Goal: Navigation & Orientation: Go to known website

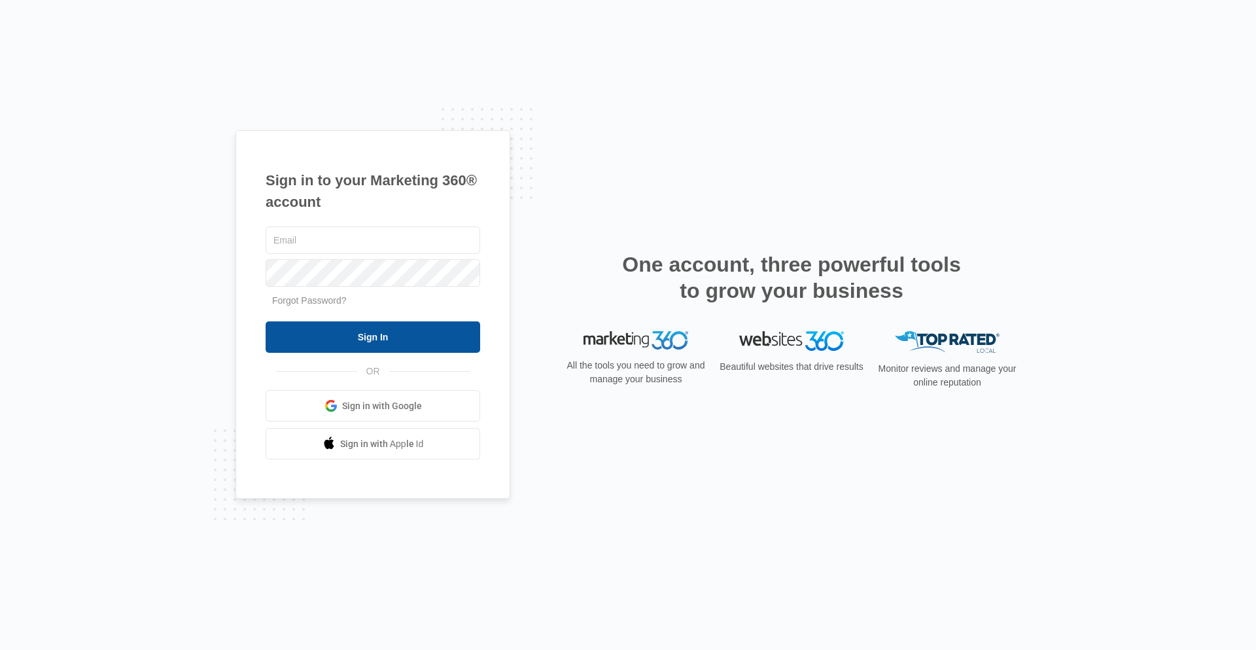
type input "[EMAIL_ADDRESS][DOMAIN_NAME]"
click at [391, 341] on input "Sign In" at bounding box center [373, 336] width 215 height 31
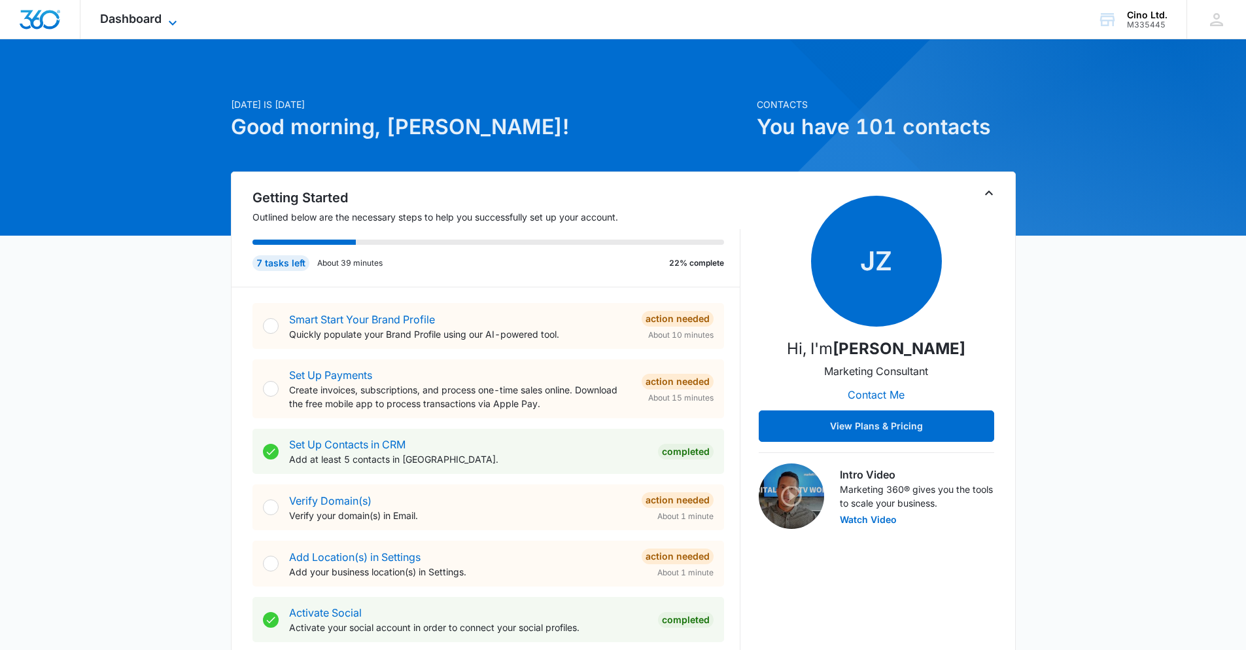
click at [168, 21] on icon at bounding box center [173, 23] width 16 height 16
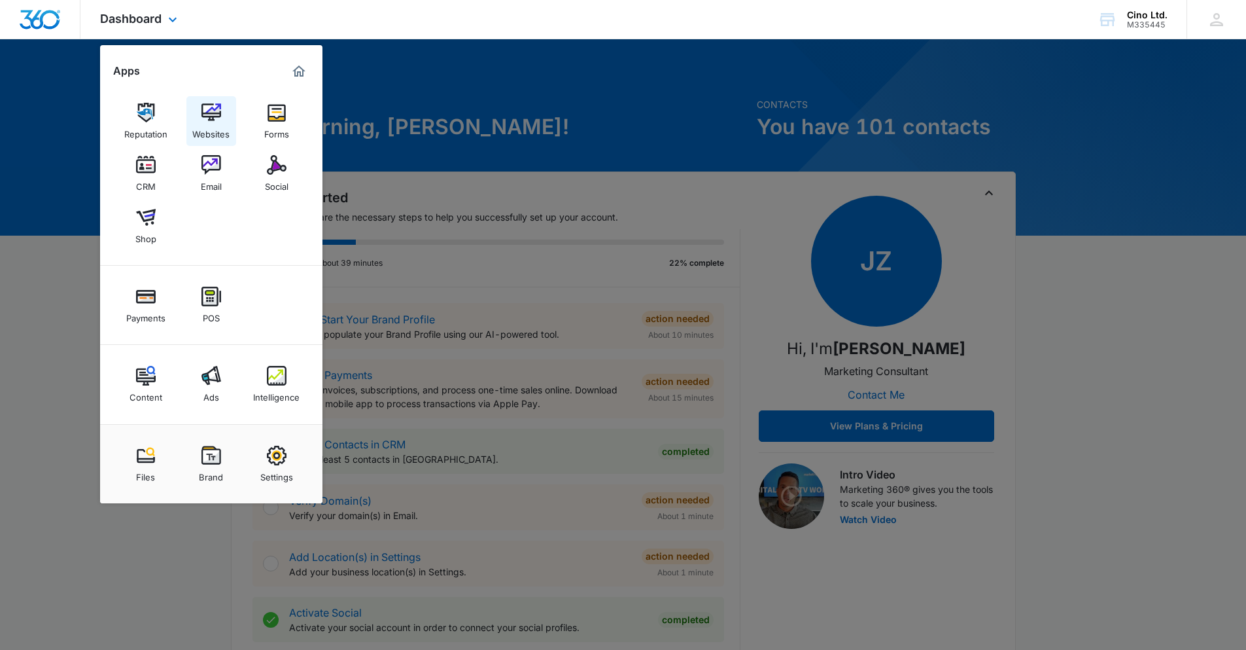
click at [211, 119] on img at bounding box center [211, 113] width 20 height 20
